Goal: Task Accomplishment & Management: Complete application form

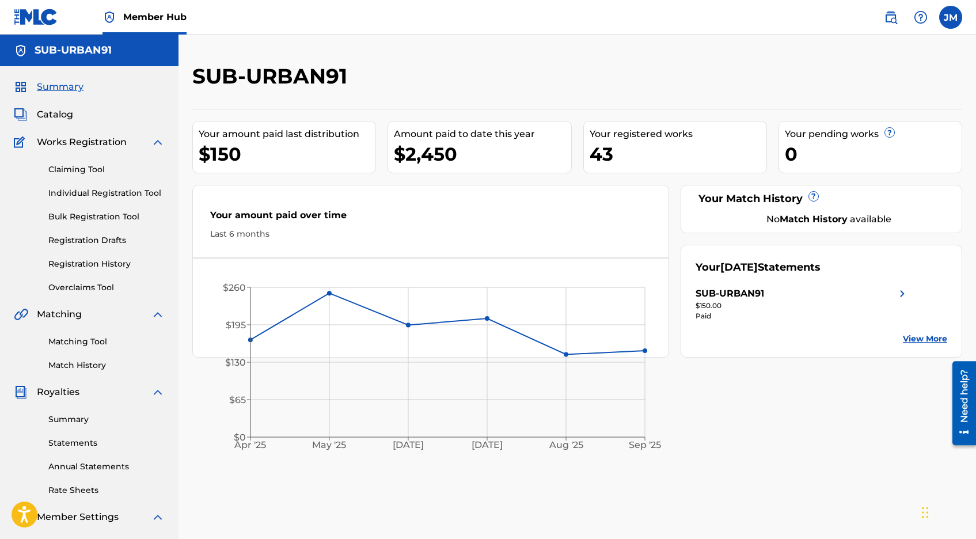
click at [102, 147] on span "Works Registration" at bounding box center [82, 142] width 90 height 14
click at [81, 170] on link "Claiming Tool" at bounding box center [106, 169] width 116 height 12
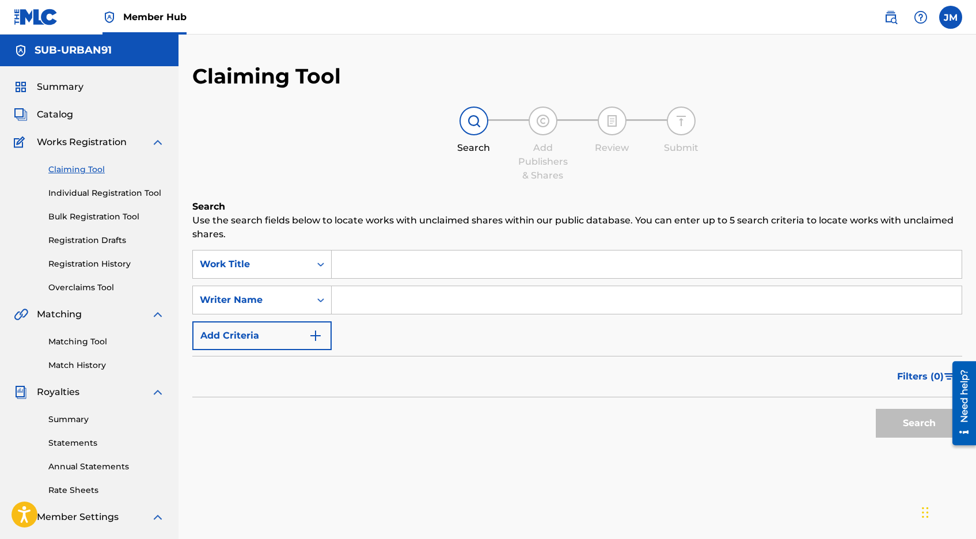
click at [368, 255] on input "Search Form" at bounding box center [647, 264] width 630 height 28
click at [354, 264] on input "loks theme" at bounding box center [647, 264] width 630 height 28
type input "lokis theme"
click at [880, 438] on div "Search" at bounding box center [916, 420] width 92 height 46
click at [895, 431] on button "Search" at bounding box center [919, 423] width 86 height 29
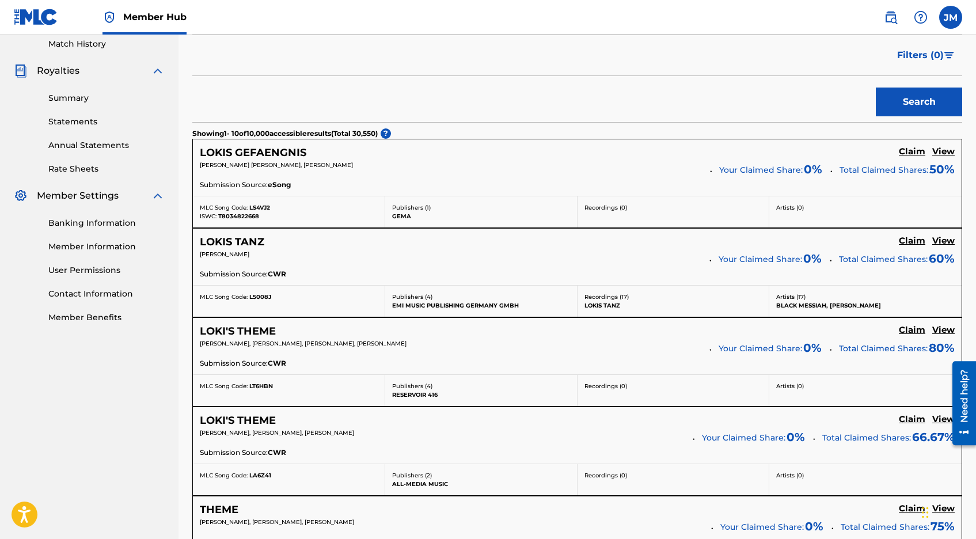
scroll to position [332, 0]
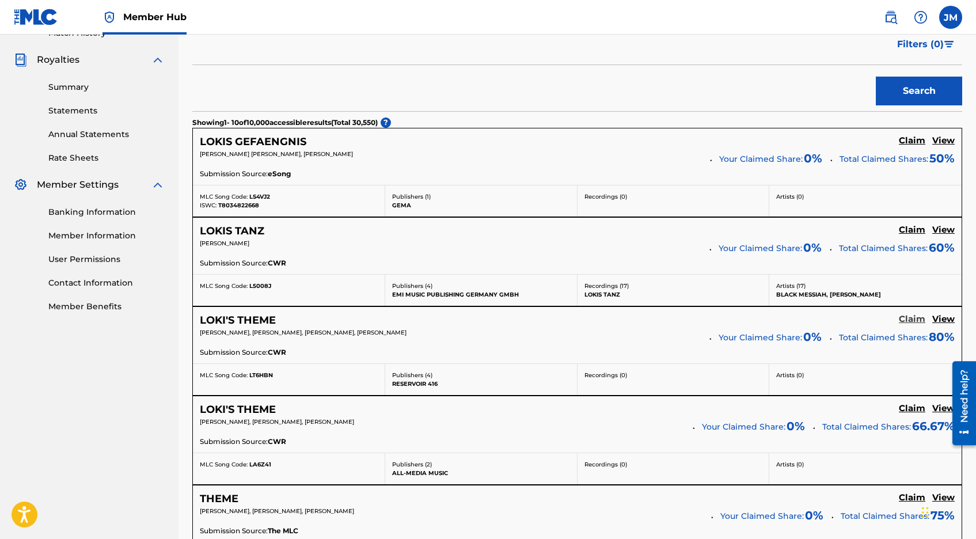
click at [911, 322] on h5 "Claim" at bounding box center [912, 319] width 26 height 11
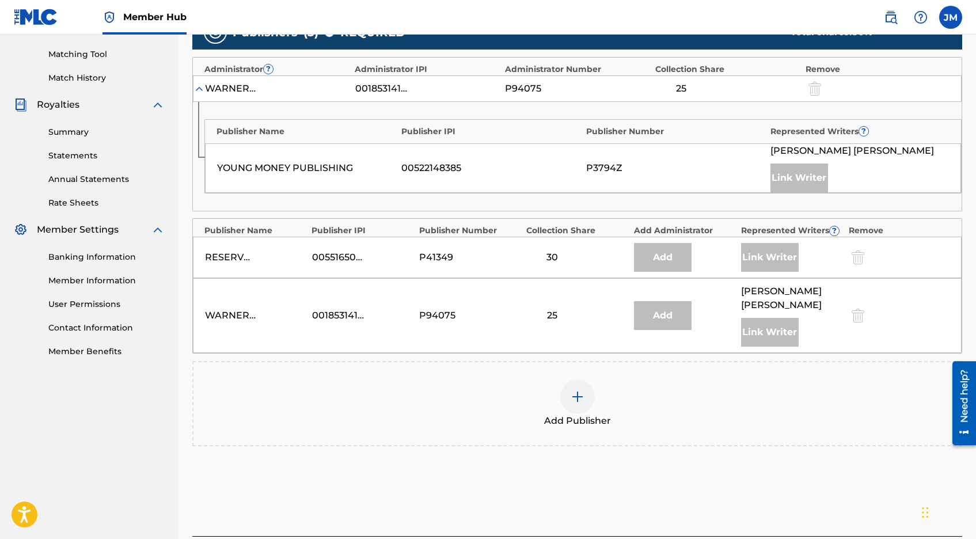
scroll to position [288, 0]
click at [576, 389] on img at bounding box center [577, 396] width 14 height 14
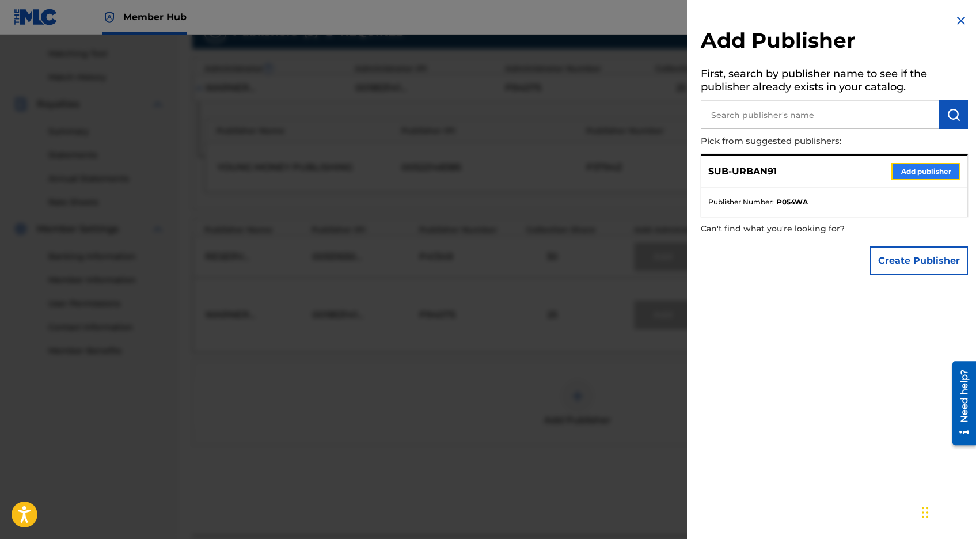
click at [916, 169] on button "Add publisher" at bounding box center [925, 171] width 69 height 17
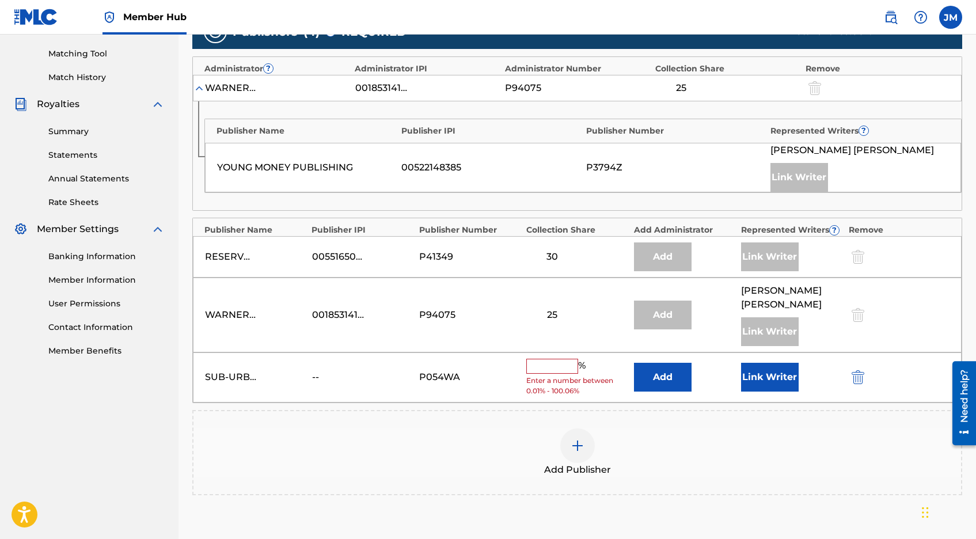
click at [551, 359] on input "text" at bounding box center [552, 366] width 52 height 15
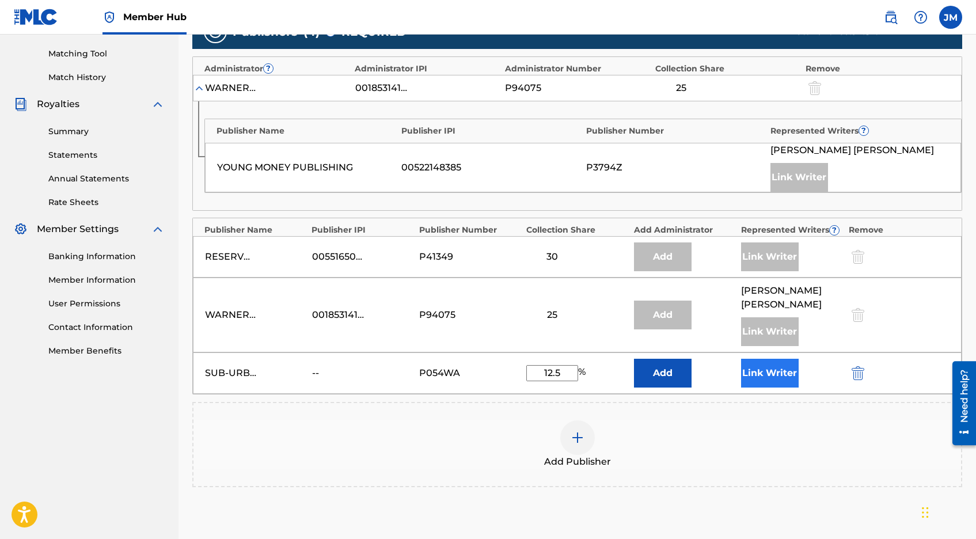
type input "12.5"
click at [785, 364] on button "Link Writer" at bounding box center [770, 373] width 58 height 29
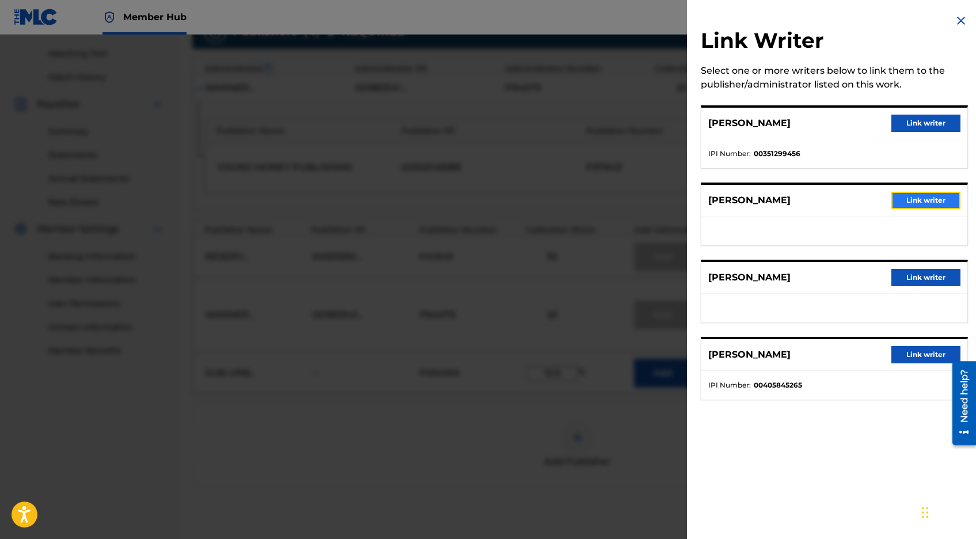
click at [930, 204] on button "Link writer" at bounding box center [925, 200] width 69 height 17
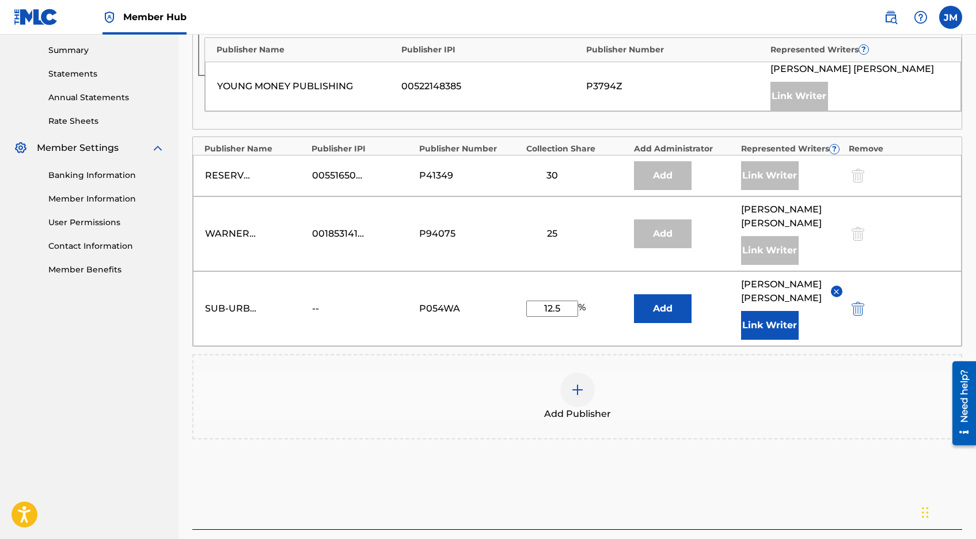
scroll to position [368, 0]
click at [315, 303] on div "--" at bounding box center [338, 310] width 52 height 14
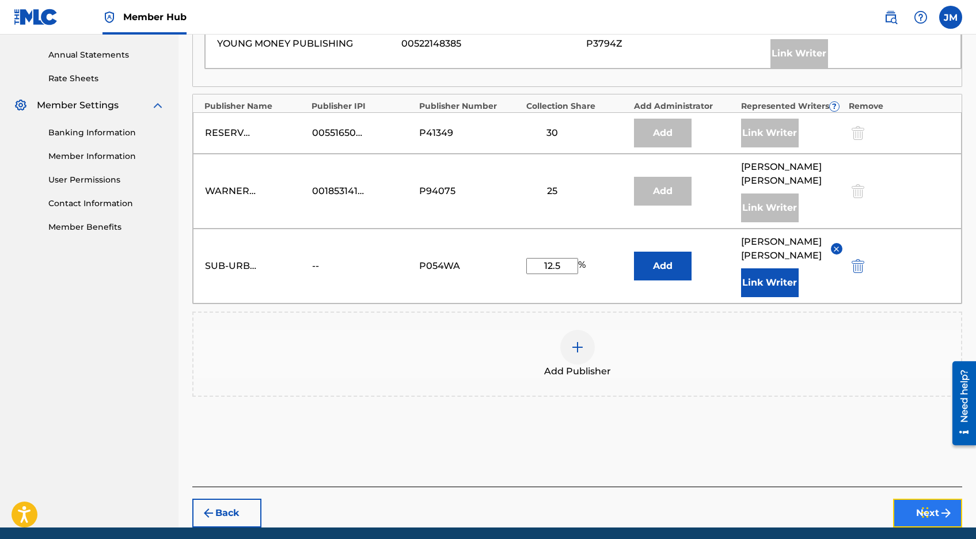
click at [912, 498] on button "Next" at bounding box center [927, 512] width 69 height 29
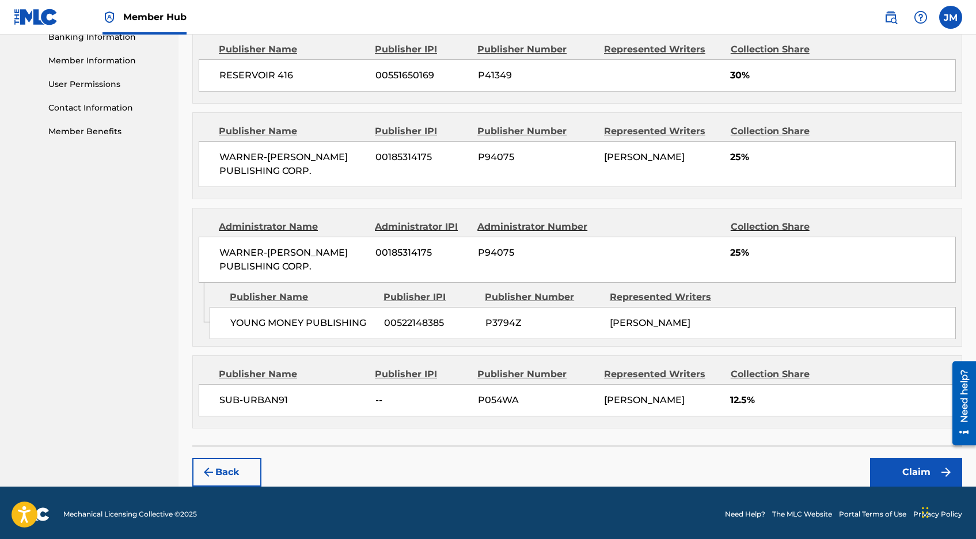
scroll to position [504, 0]
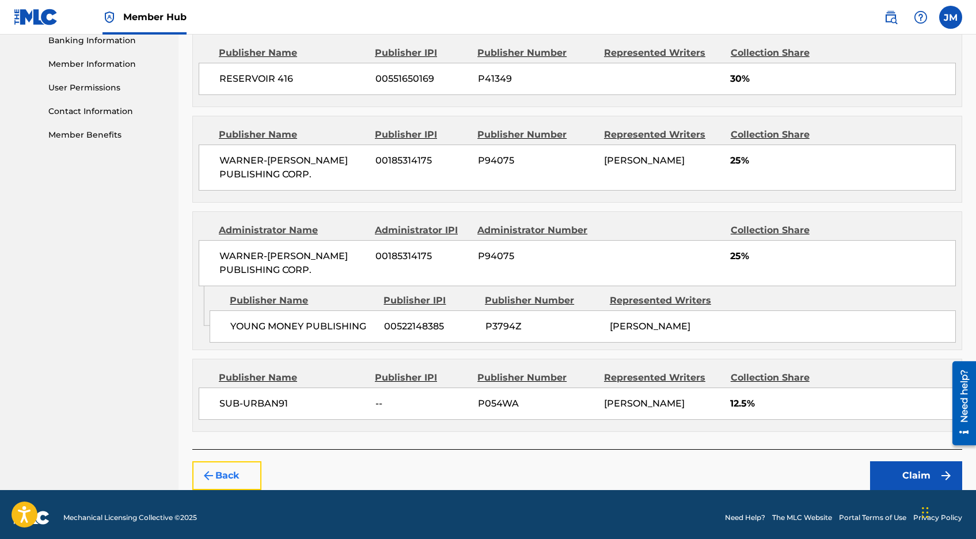
click at [227, 465] on button "Back" at bounding box center [226, 475] width 69 height 29
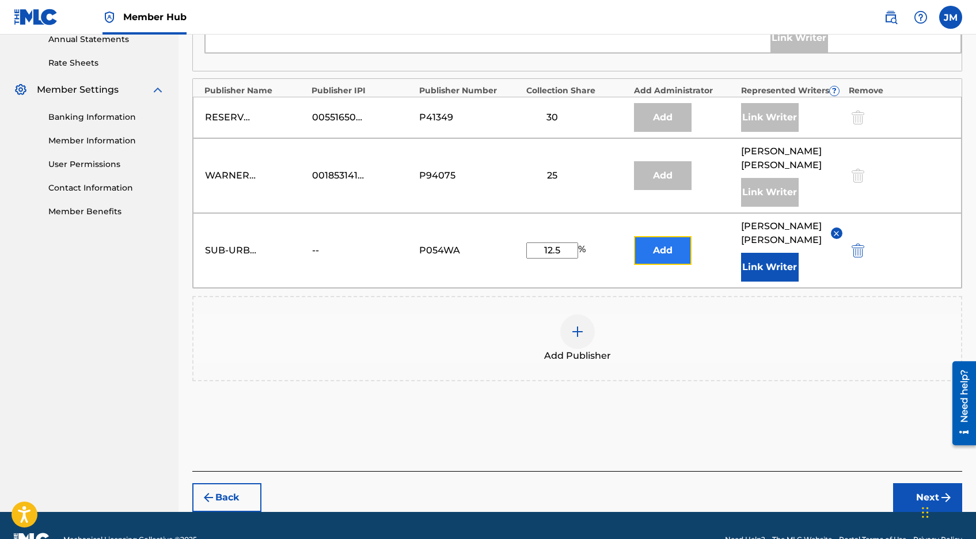
click at [652, 239] on button "Add" at bounding box center [663, 250] width 58 height 29
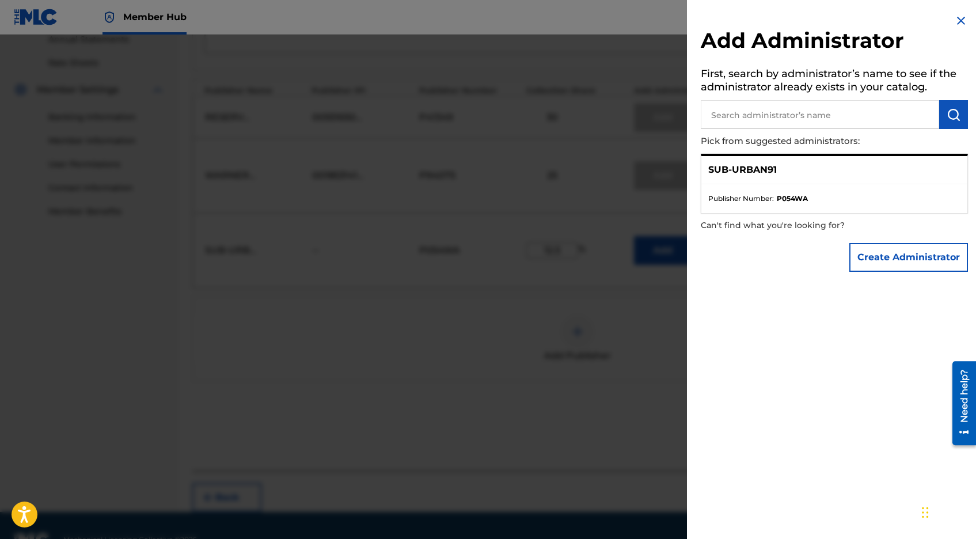
click at [759, 169] on p "SUB-URBAN91" at bounding box center [742, 170] width 68 height 14
click at [797, 200] on strong "P054WA" at bounding box center [792, 198] width 31 height 10
click at [954, 16] on img at bounding box center [961, 21] width 14 height 14
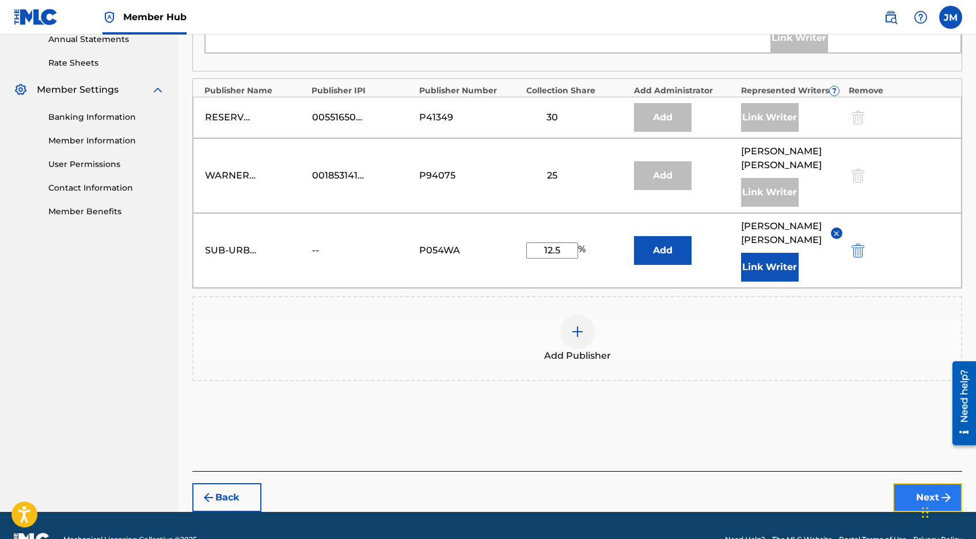
click at [903, 483] on button "Next" at bounding box center [927, 497] width 69 height 29
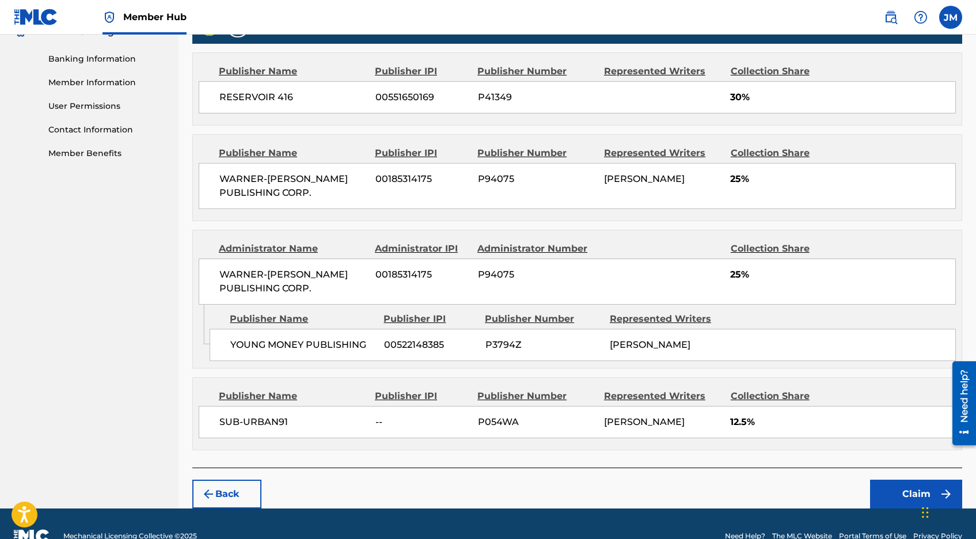
scroll to position [507, 0]
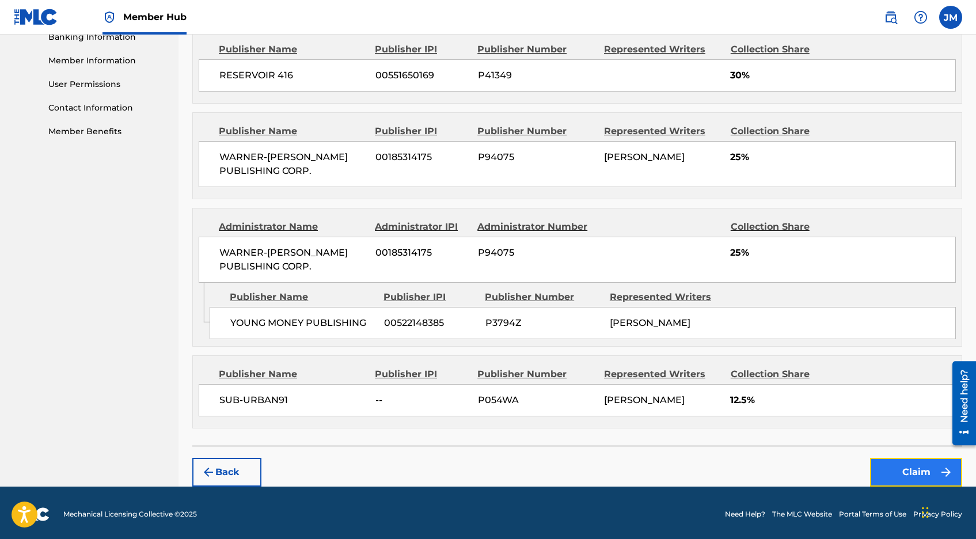
click at [911, 471] on button "Claim" at bounding box center [916, 472] width 92 height 29
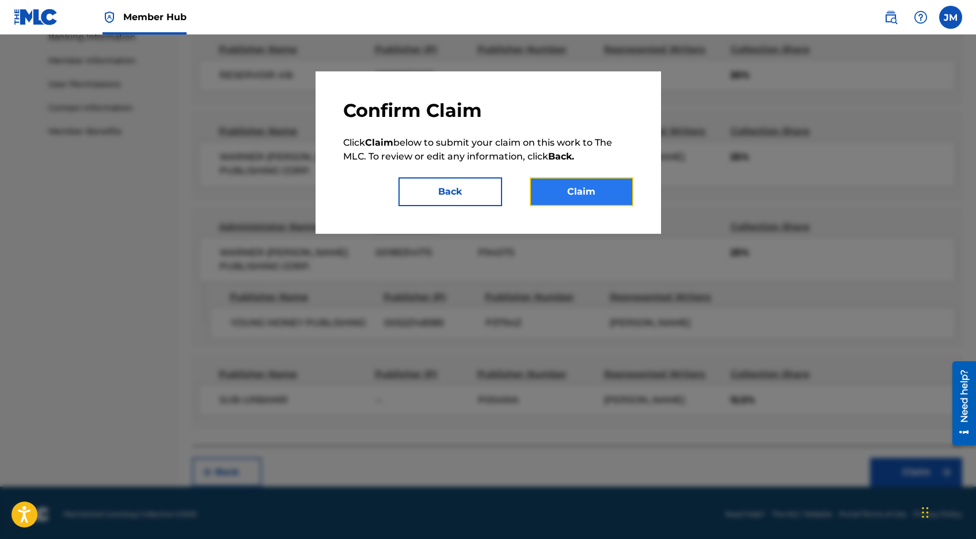
click at [597, 185] on button "Claim" at bounding box center [582, 191] width 104 height 29
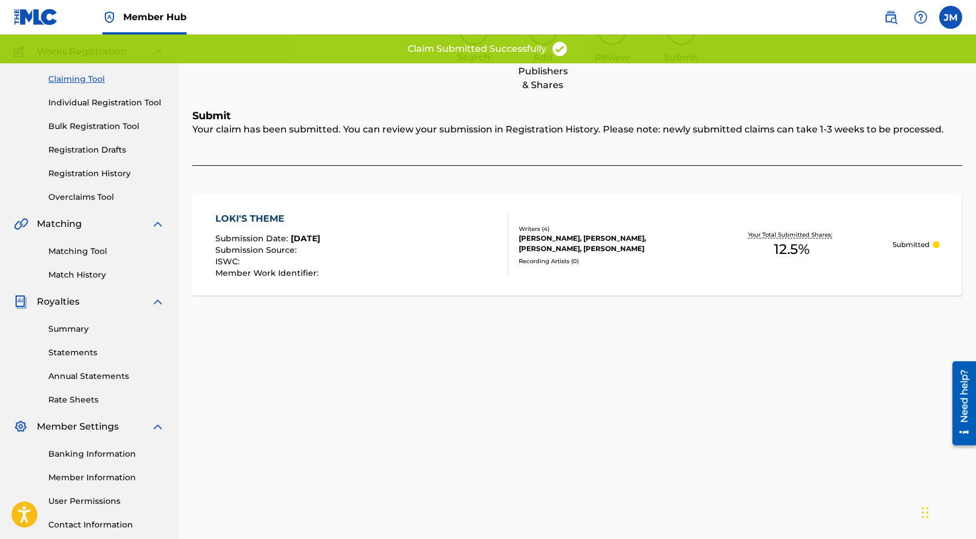
scroll to position [72, 0]
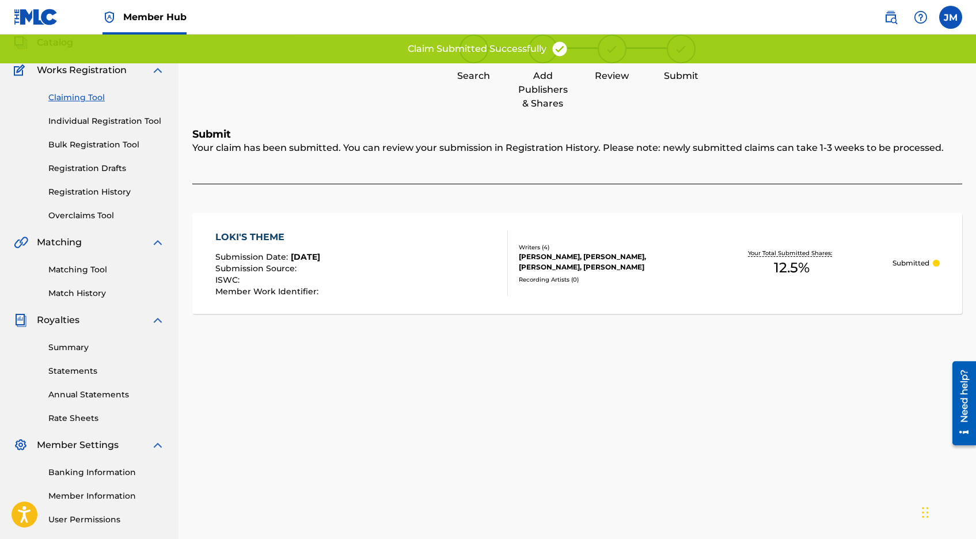
click at [94, 100] on link "Claiming Tool" at bounding box center [106, 98] width 116 height 12
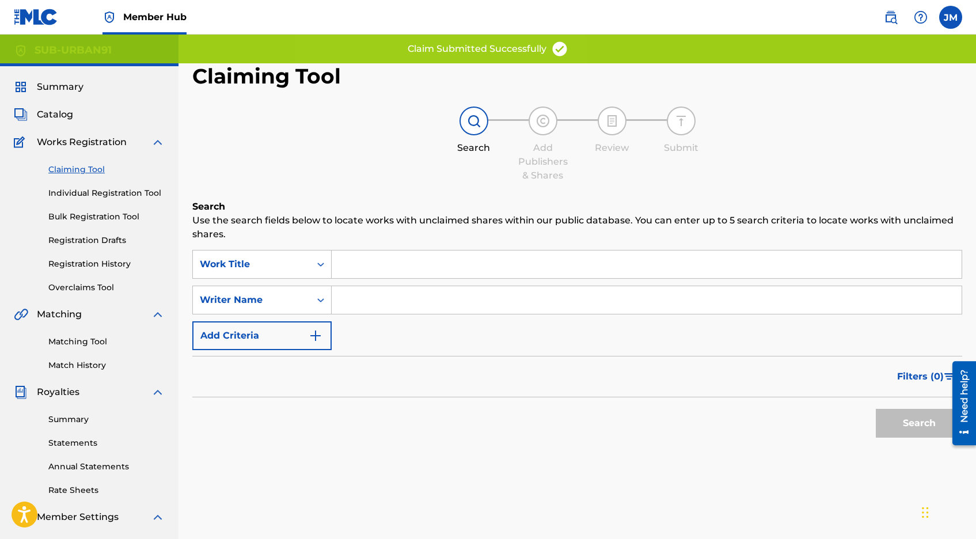
click at [402, 273] on input "Search Form" at bounding box center [647, 264] width 630 height 28
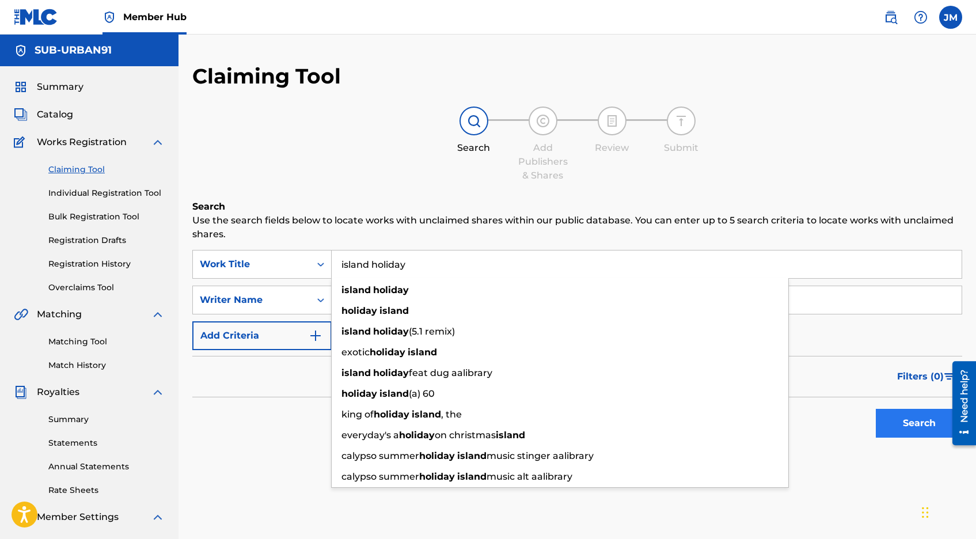
type input "island holiday"
click at [926, 423] on button "Search" at bounding box center [919, 423] width 86 height 29
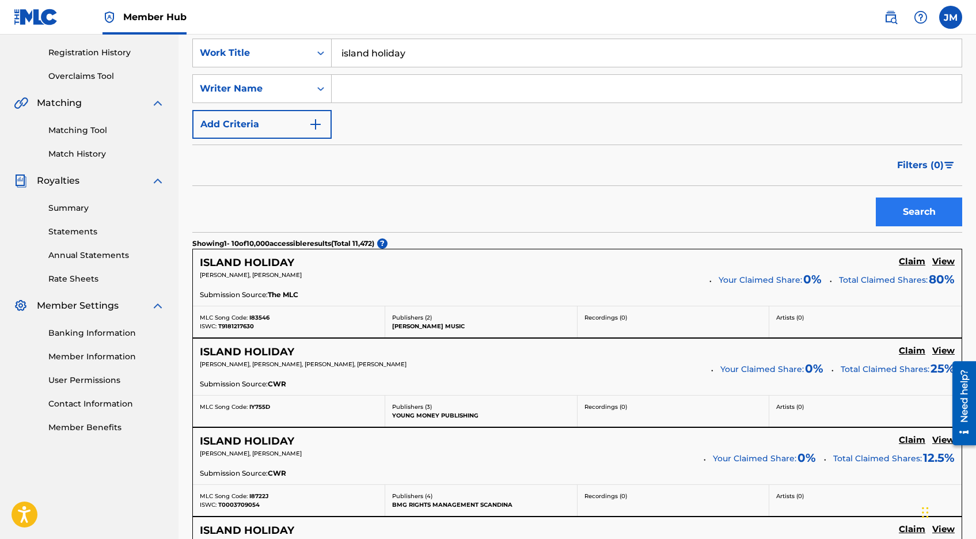
scroll to position [220, 0]
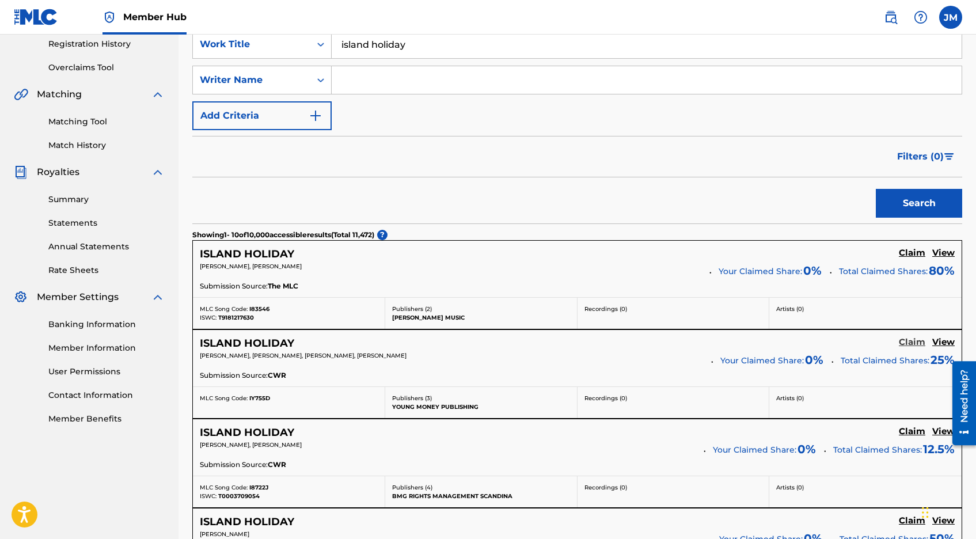
click at [917, 341] on h5 "Claim" at bounding box center [912, 342] width 26 height 11
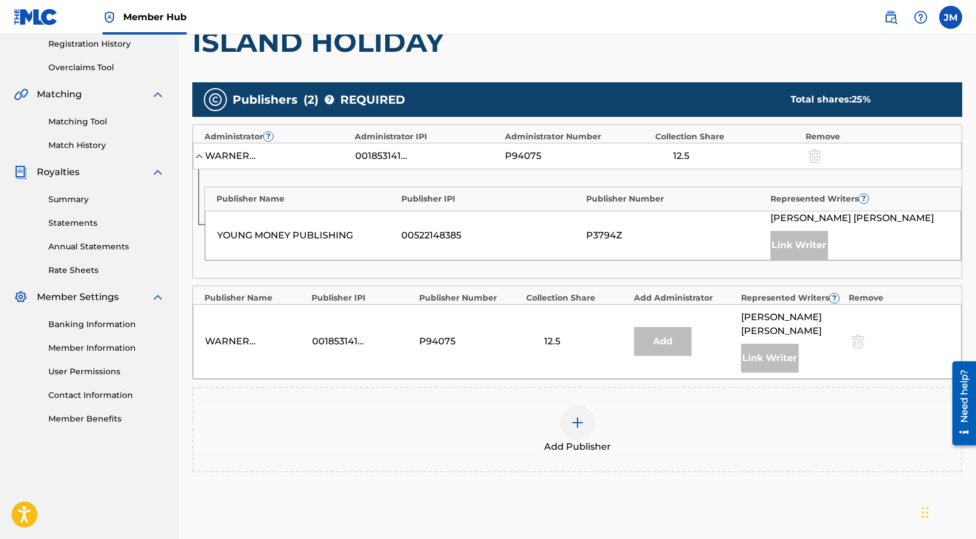
click at [578, 416] on img at bounding box center [577, 423] width 14 height 14
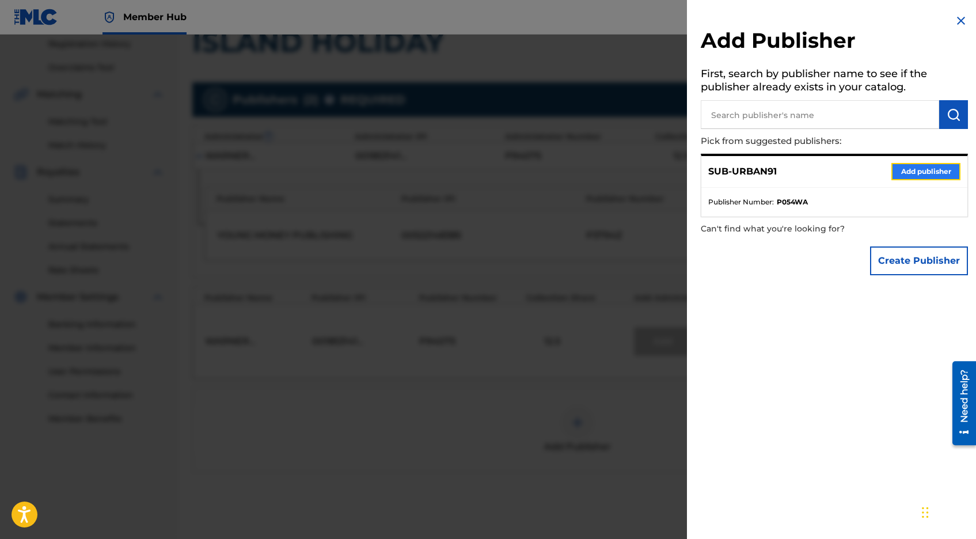
click at [901, 172] on button "Add publisher" at bounding box center [925, 171] width 69 height 17
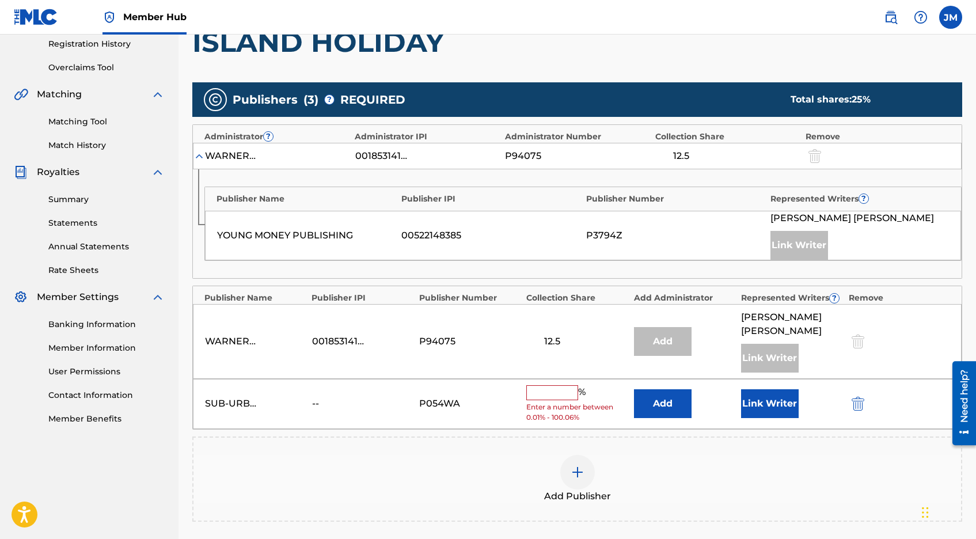
click at [555, 385] on input "text" at bounding box center [552, 392] width 52 height 15
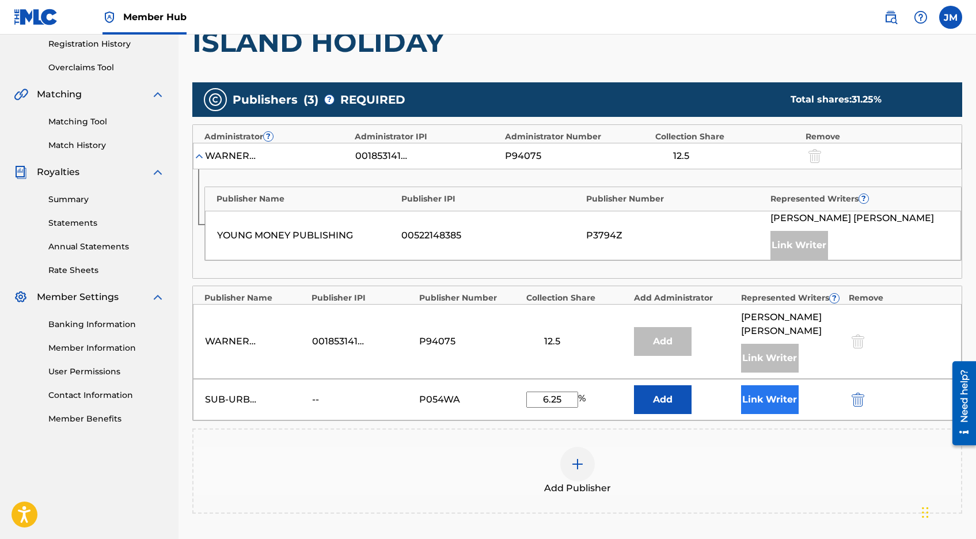
type input "6.25"
click at [759, 387] on button "Link Writer" at bounding box center [770, 399] width 58 height 29
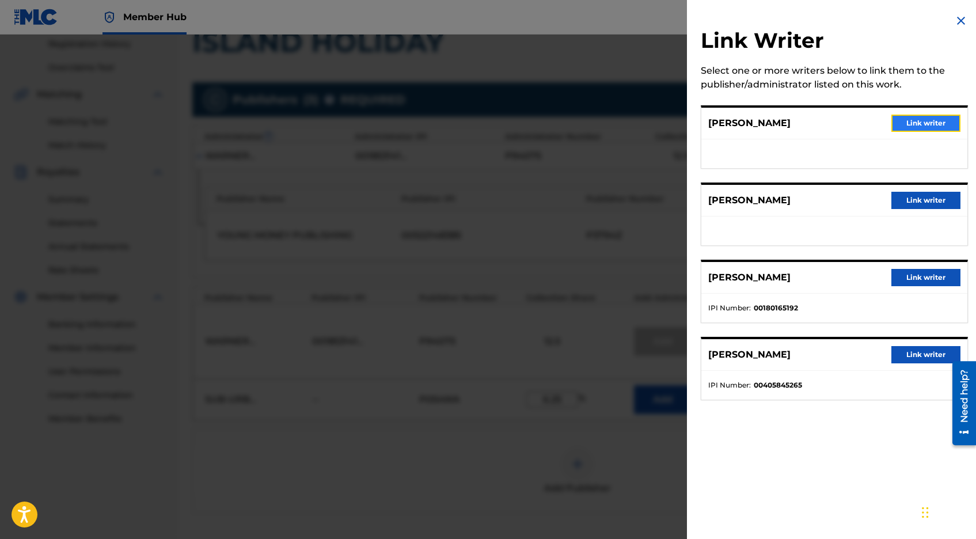
click at [916, 131] on button "Link writer" at bounding box center [925, 123] width 69 height 17
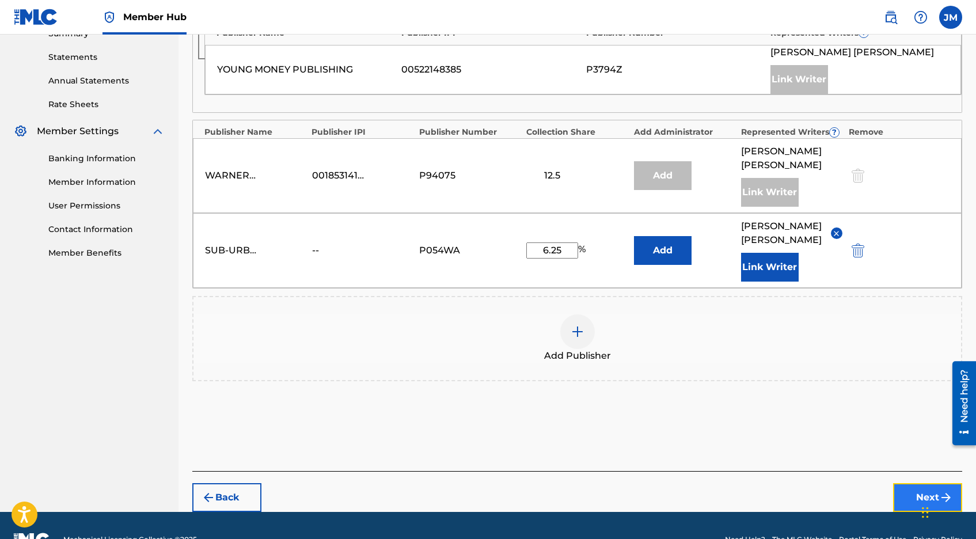
click at [914, 483] on button "Next" at bounding box center [927, 497] width 69 height 29
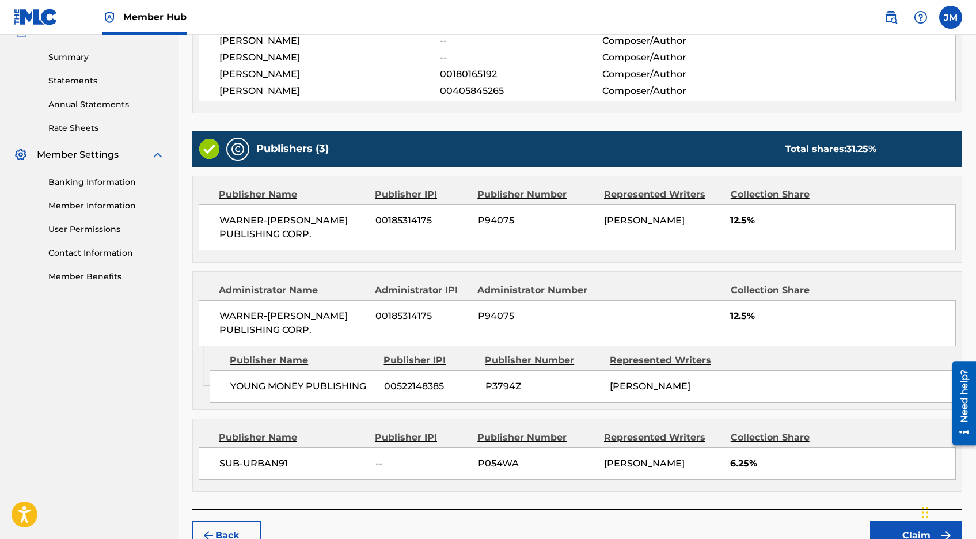
scroll to position [426, 0]
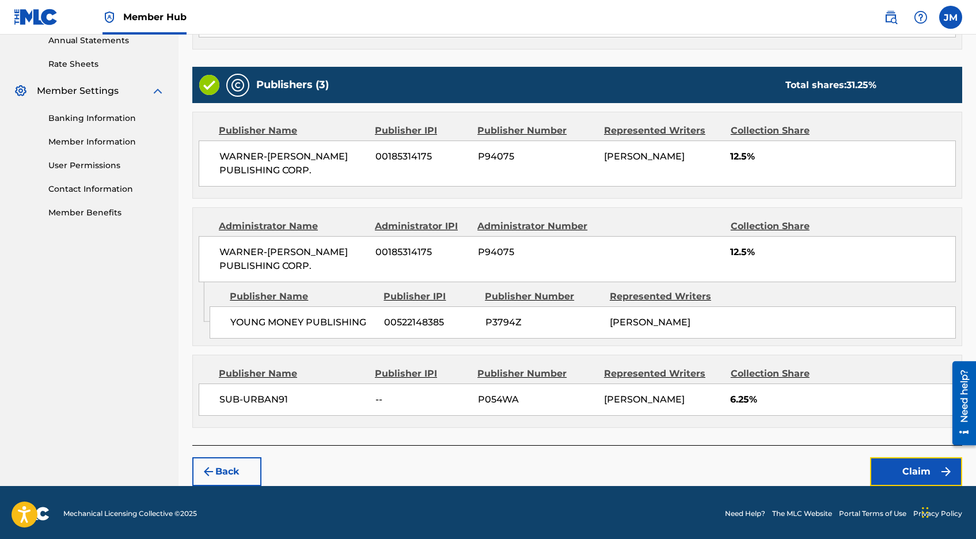
click at [914, 474] on button "Claim" at bounding box center [916, 471] width 92 height 29
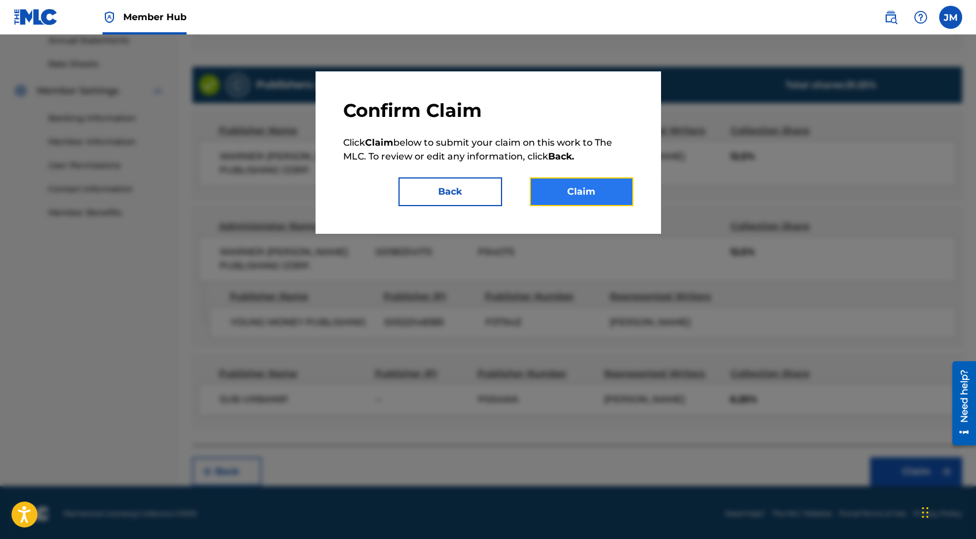
click at [626, 186] on button "Claim" at bounding box center [582, 191] width 104 height 29
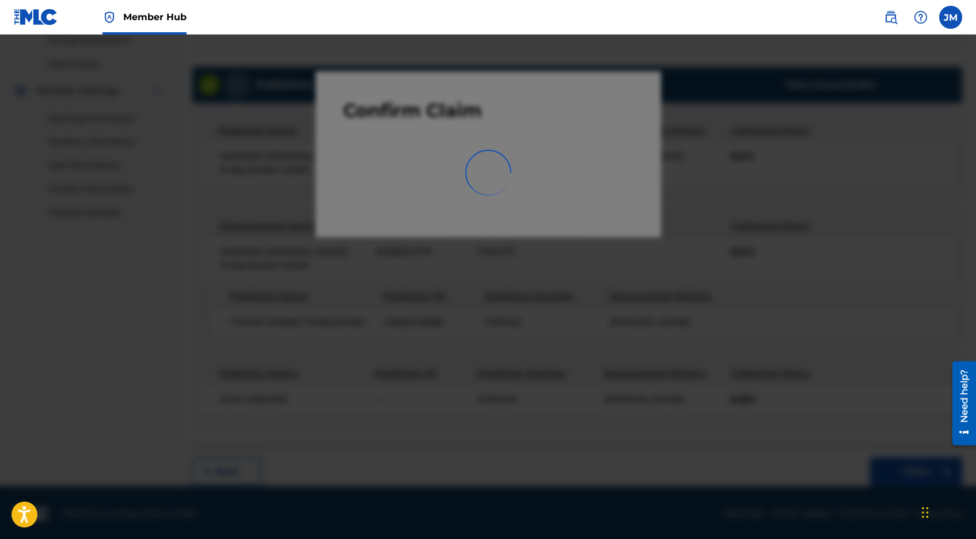
scroll to position [175, 0]
